Goal: Task Accomplishment & Management: Manage account settings

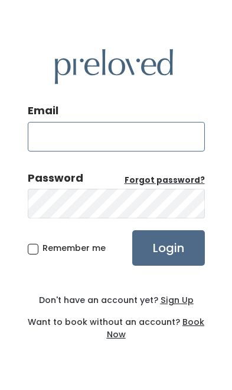
click at [159, 122] on input "Email" at bounding box center [116, 137] width 177 height 30
type input "naefri15@gmail.com"
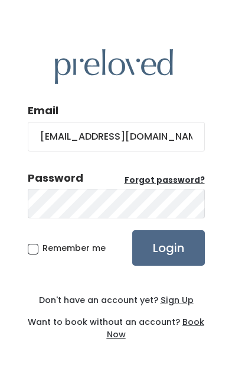
click at [168, 230] on input "Login" at bounding box center [168, 247] width 73 height 35
